Goal: Find specific page/section: Find specific page/section

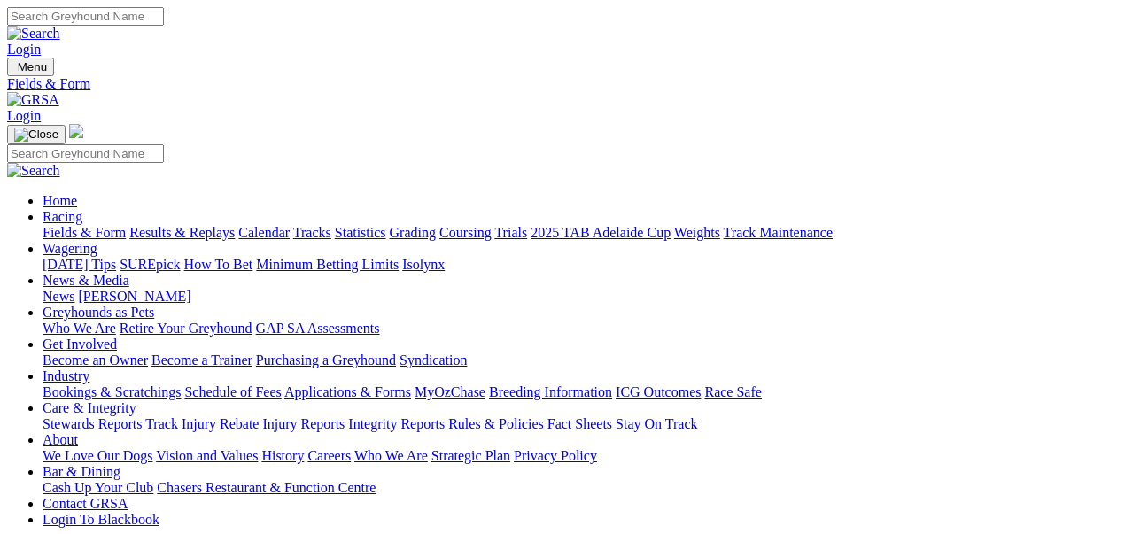
select select "WA"
